Goal: Check status: Check status

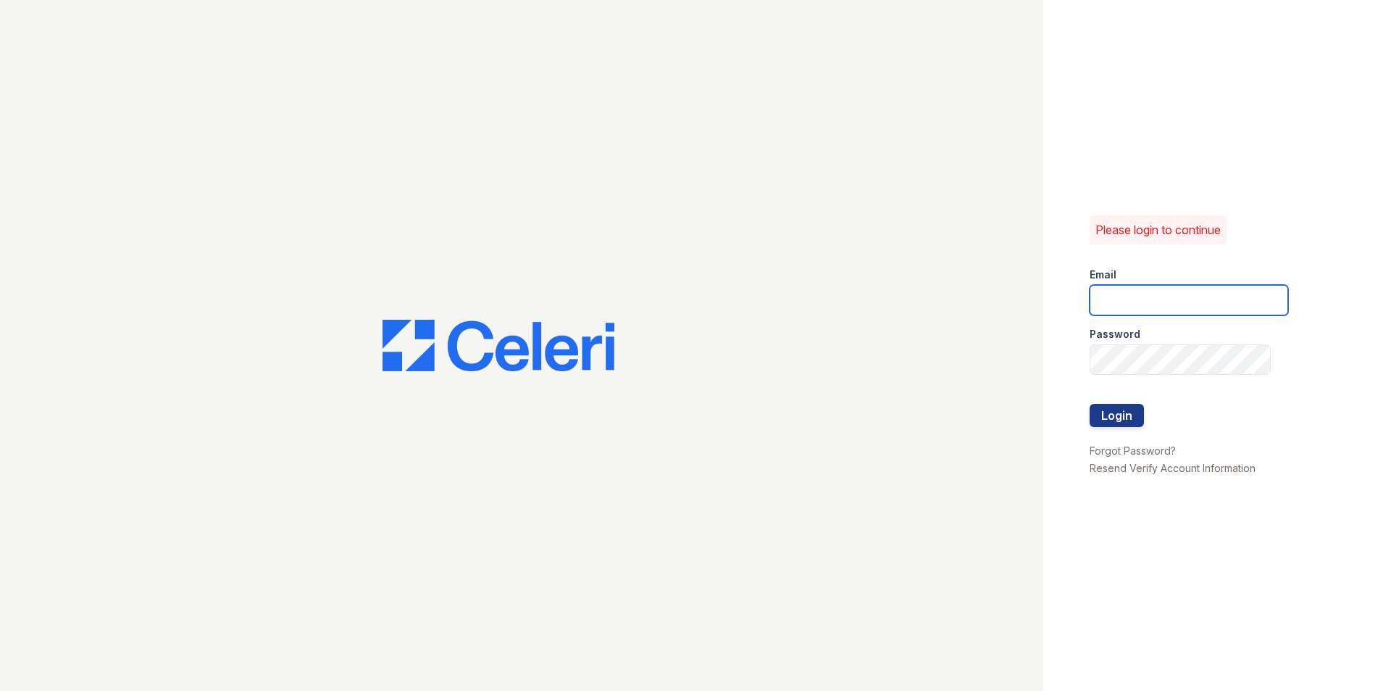
type input "[EMAIL_ADDRESS][DOMAIN_NAME]"
click at [1146, 417] on form "Email [EMAIL_ADDRESS][DOMAIN_NAME] Password Login" at bounding box center [1189, 349] width 199 height 186
click at [1131, 415] on button "Login" at bounding box center [1117, 415] width 54 height 23
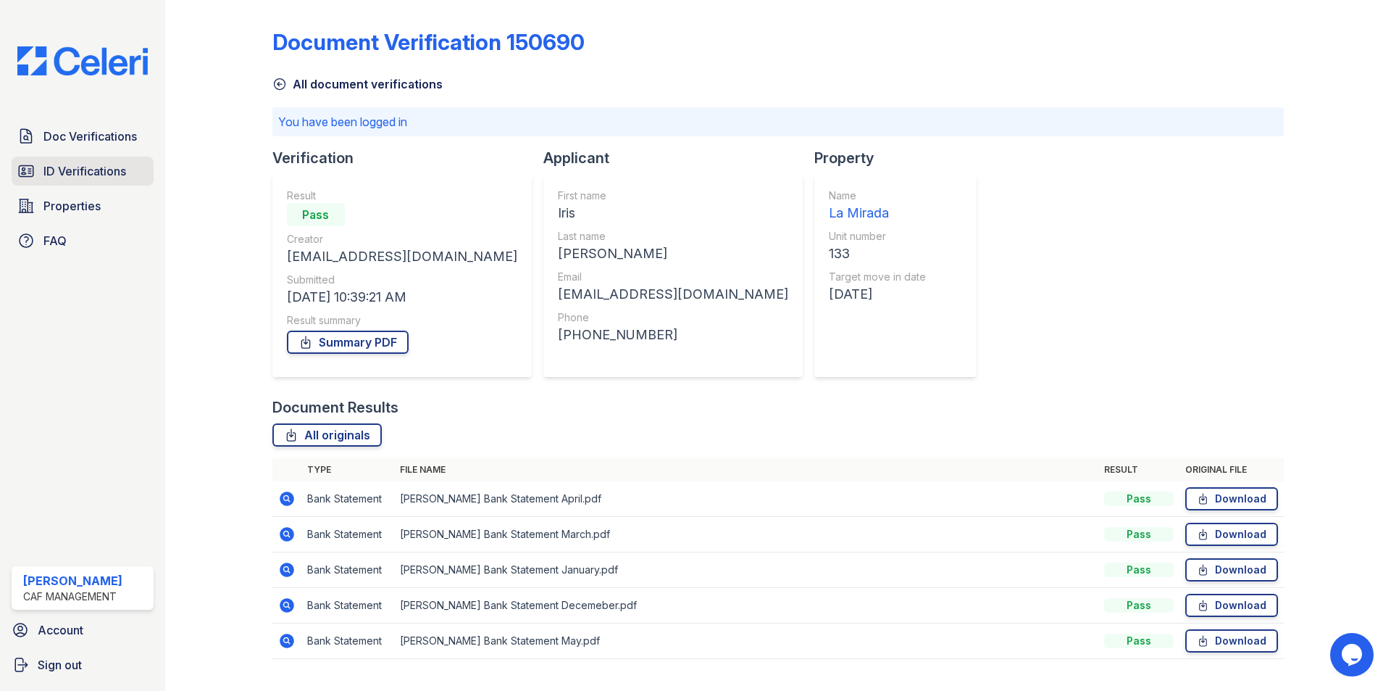
click at [36, 170] on link "ID Verifications" at bounding box center [83, 171] width 142 height 29
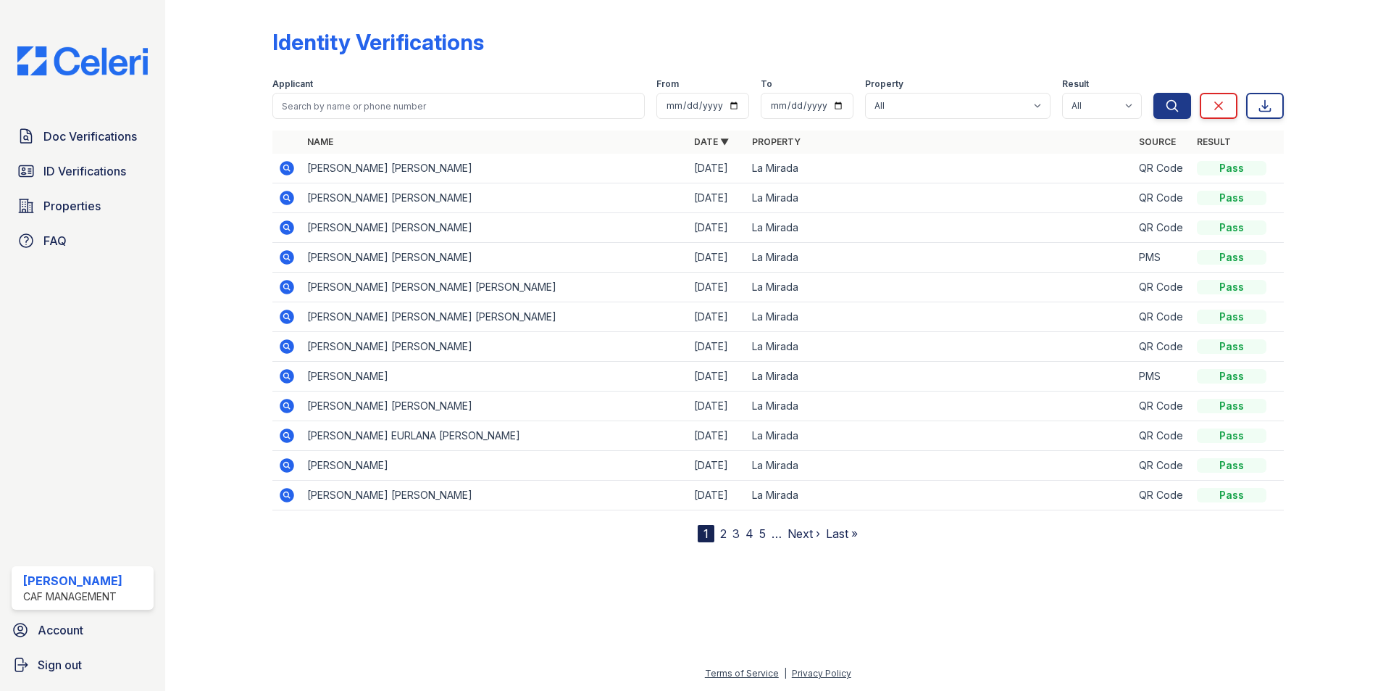
click at [270, 161] on div at bounding box center [230, 274] width 84 height 536
drag, startPoint x: 264, startPoint y: 179, endPoint x: 266, endPoint y: 188, distance: 9.0
click at [265, 183] on div at bounding box center [230, 274] width 84 height 536
click at [241, 219] on div at bounding box center [230, 274] width 84 height 536
click at [198, 212] on div at bounding box center [230, 274] width 84 height 536
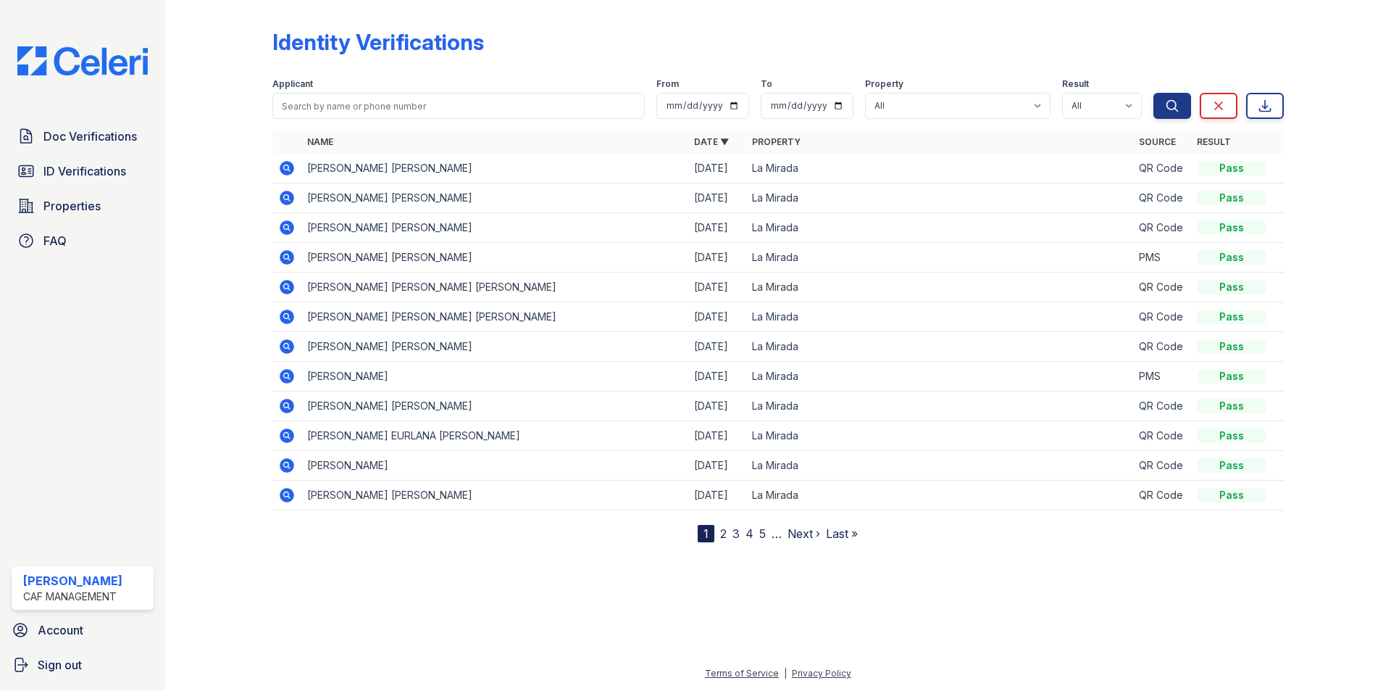
click at [198, 212] on div at bounding box center [230, 274] width 84 height 536
click at [178, 187] on div "Identity Verifications Filter Applicant From To Property All [GEOGRAPHIC_DATA] …" at bounding box center [778, 345] width 1226 height 691
